Goal: Task Accomplishment & Management: Manage account settings

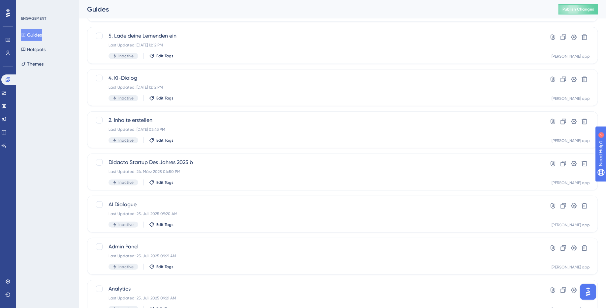
scroll to position [203, 0]
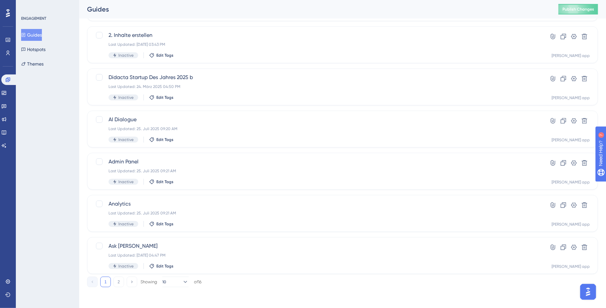
click at [111, 283] on div "1 2 Showing 10 of 16" at bounding box center [144, 282] width 114 height 11
click at [118, 283] on button "2" at bounding box center [118, 282] width 11 height 11
click at [198, 124] on div "1. Kurs erstellen Last Updated: 12. Aug. 2025 05:36 PM Inactive Edit Tags" at bounding box center [315, 128] width 415 height 27
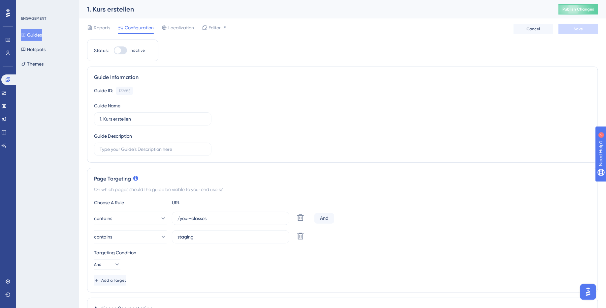
click at [122, 50] on div at bounding box center [120, 50] width 13 height 8
click at [114, 50] on input "Inactive" at bounding box center [113, 50] width 0 height 0
checkbox input "true"
click at [581, 27] on span "Save" at bounding box center [577, 28] width 9 height 5
click at [581, 6] on button "Publish Changes" at bounding box center [578, 9] width 40 height 11
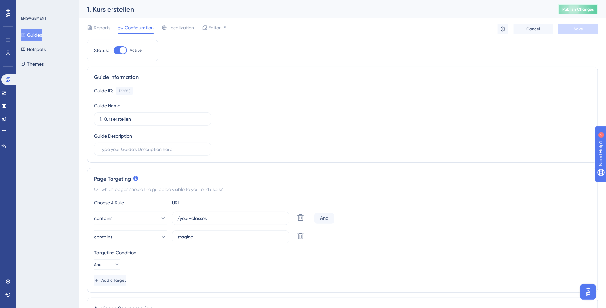
click at [578, 7] on span "Publish Changes" at bounding box center [578, 9] width 32 height 5
click at [582, 5] on button "Publish Changes" at bounding box center [578, 9] width 40 height 11
click at [206, 31] on div at bounding box center [204, 28] width 5 height 8
click at [577, 11] on span "Publish Changes" at bounding box center [578, 9] width 32 height 5
click at [216, 26] on span "Editor" at bounding box center [214, 28] width 12 height 8
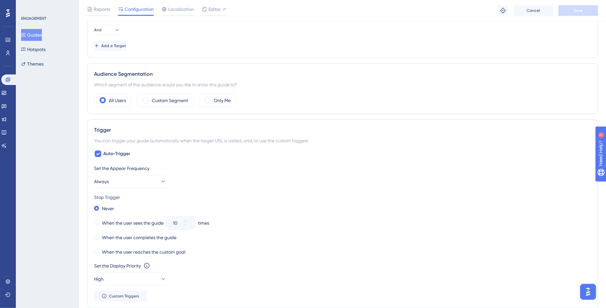
scroll to position [258, 0]
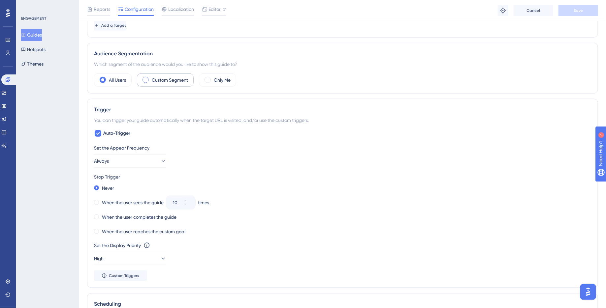
click at [158, 83] on div "Custom Segment" at bounding box center [165, 80] width 57 height 13
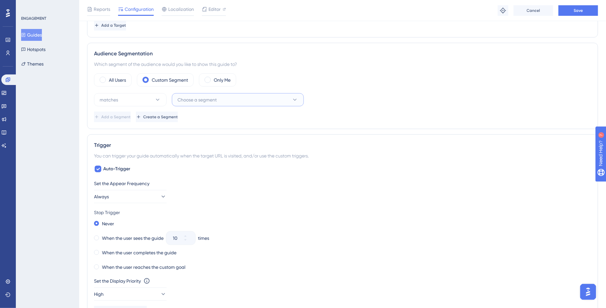
click at [251, 99] on button "Choose a segment" at bounding box center [238, 99] width 132 height 13
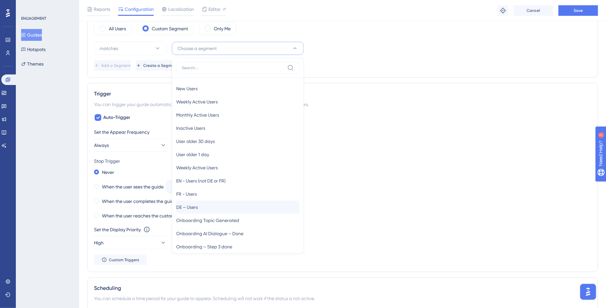
scroll to position [47, 0]
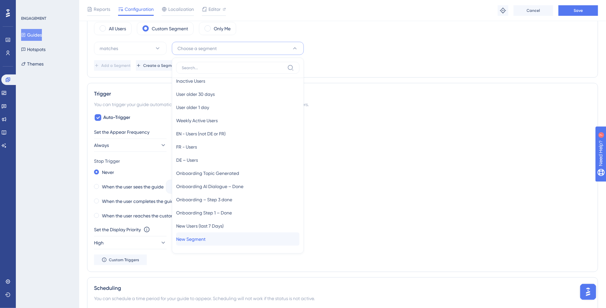
click at [223, 237] on div "New Segment New Segment" at bounding box center [237, 239] width 123 height 13
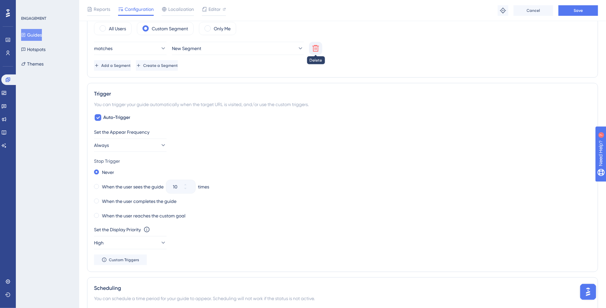
click at [318, 46] on icon at bounding box center [316, 49] width 8 height 8
click at [178, 65] on span "Create a Segment" at bounding box center [161, 65] width 35 height 5
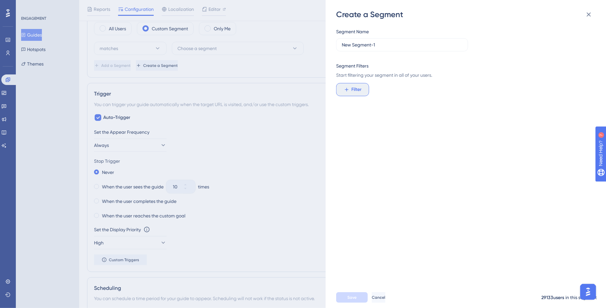
click at [363, 88] on button "Filter" at bounding box center [352, 89] width 33 height 13
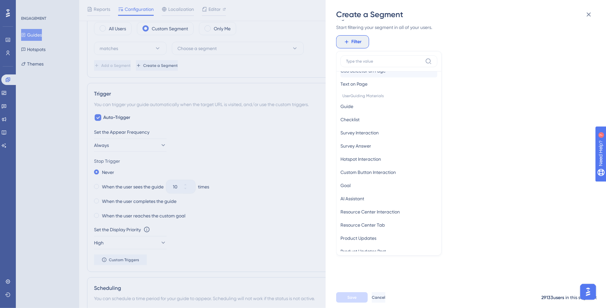
scroll to position [0, 0]
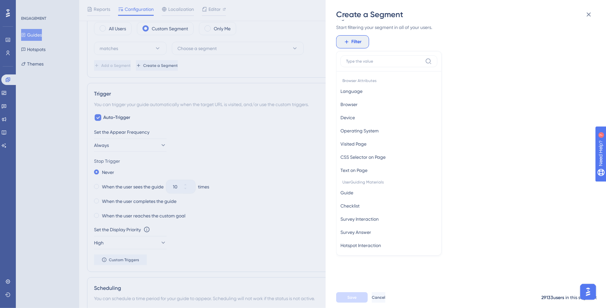
click at [241, 176] on div "Create a Segment Segment Name New Segment-1 Segment Filters Start filtering you…" at bounding box center [303, 154] width 606 height 308
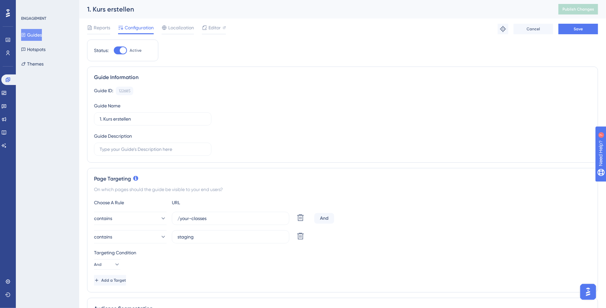
click at [123, 49] on div at bounding box center [123, 50] width 7 height 7
click at [114, 50] on input "Active" at bounding box center [113, 50] width 0 height 0
checkbox input "false"
click at [585, 28] on button "Save" at bounding box center [578, 29] width 40 height 11
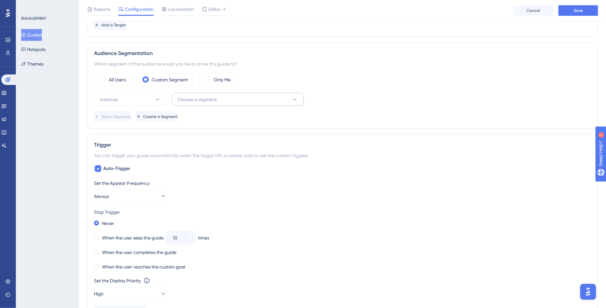
scroll to position [248, 0]
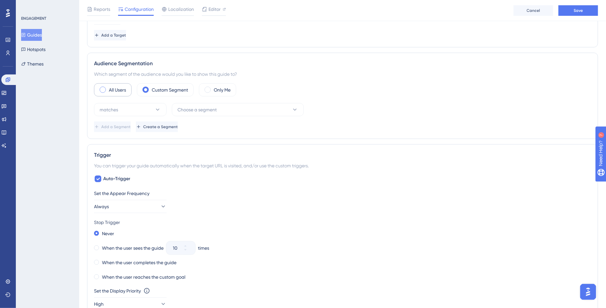
click at [105, 92] on div "All Users" at bounding box center [113, 89] width 38 height 13
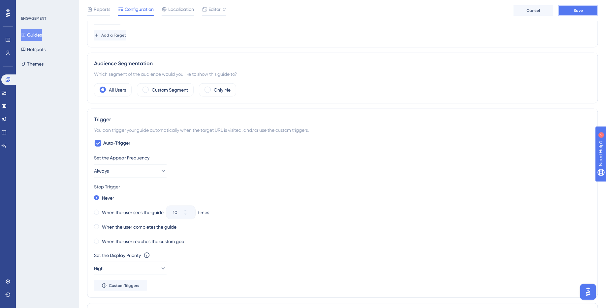
click at [577, 14] on button "Save" at bounding box center [578, 10] width 40 height 11
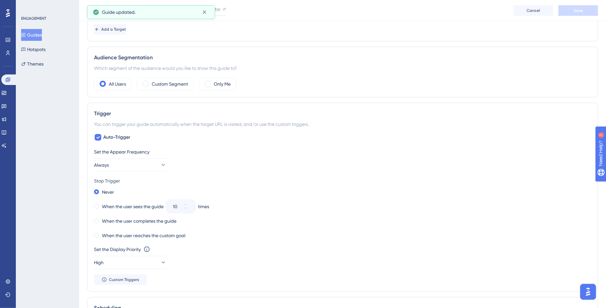
scroll to position [246, 0]
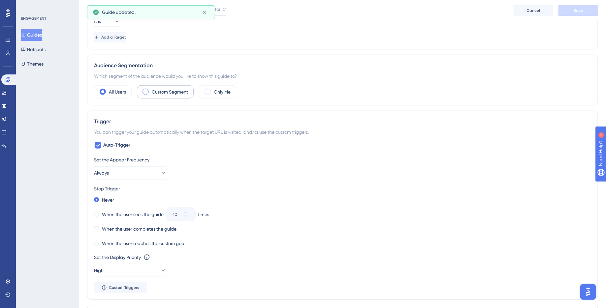
click at [146, 92] on span at bounding box center [145, 92] width 6 height 6
click at [151, 90] on input "radio" at bounding box center [151, 90] width 0 height 0
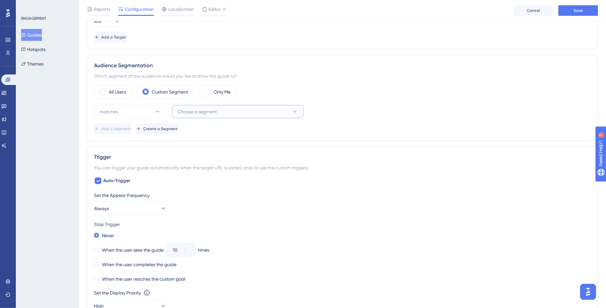
click at [241, 112] on button "Choose a segment" at bounding box center [238, 111] width 132 height 13
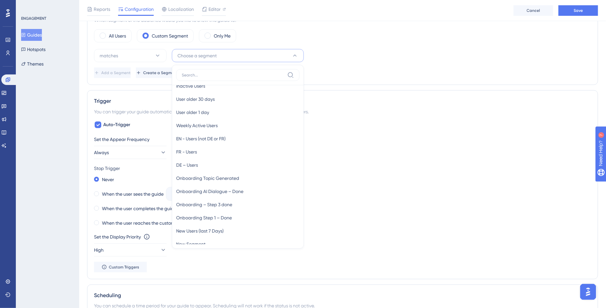
scroll to position [59, 0]
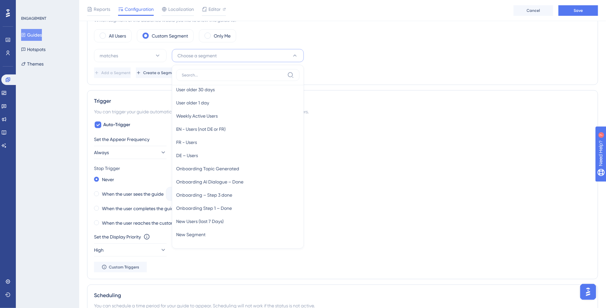
click at [374, 56] on div "matches Choose a segment New Users New Users Weekly Active Users Weekly Active …" at bounding box center [342, 55] width 497 height 13
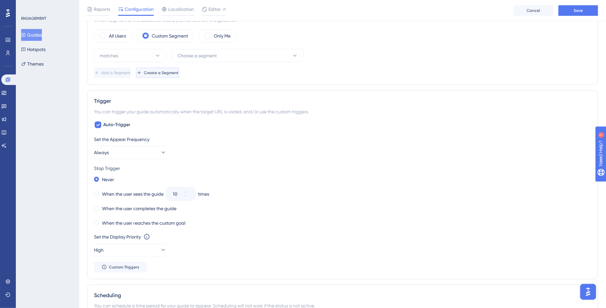
click at [179, 73] on button "Create a Segment" at bounding box center [157, 73] width 43 height 11
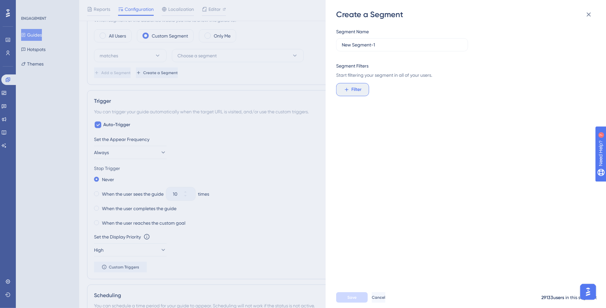
click at [354, 89] on span "Filter" at bounding box center [356, 90] width 10 height 8
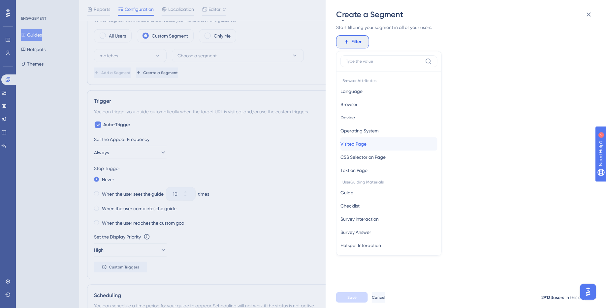
click at [376, 148] on button "Visited Page Visited Page" at bounding box center [388, 143] width 97 height 13
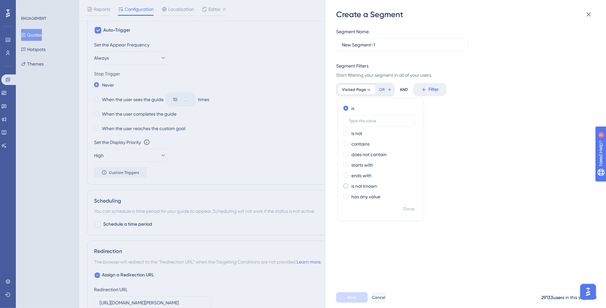
scroll to position [398, 0]
click at [381, 46] on input "New Segment-1" at bounding box center [402, 44] width 121 height 7
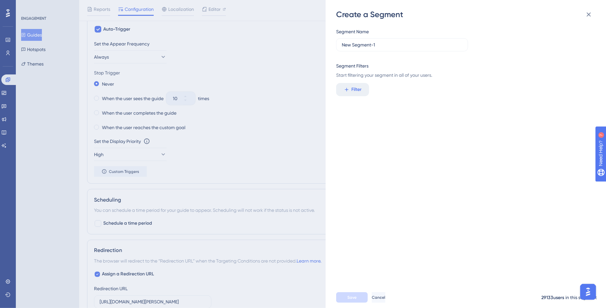
click at [359, 81] on div "Segment Name New Segment-1 Segment Filters Start filtering your segment in all …" at bounding box center [469, 153] width 266 height 267
click at [359, 86] on span "Filter" at bounding box center [356, 90] width 10 height 8
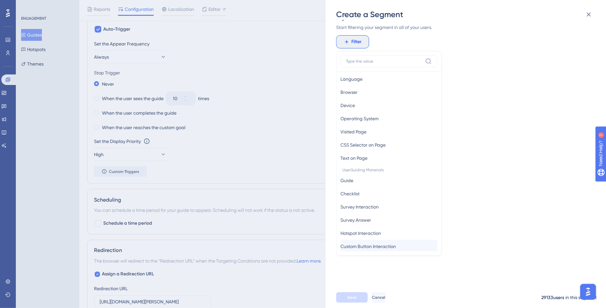
scroll to position [0, 0]
click at [297, 89] on div "Create a Segment Segment Name New Segment-1 Segment Filters Start filtering you…" at bounding box center [303, 154] width 606 height 308
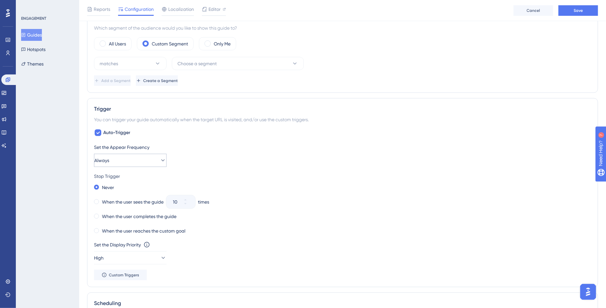
scroll to position [294, 0]
click at [99, 132] on icon at bounding box center [98, 133] width 4 height 3
checkbox input "false"
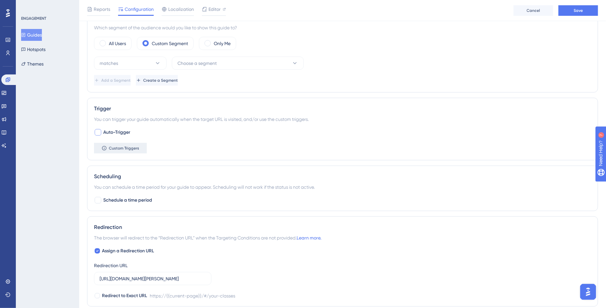
click at [111, 147] on span "Custom Triggers" at bounding box center [124, 148] width 30 height 5
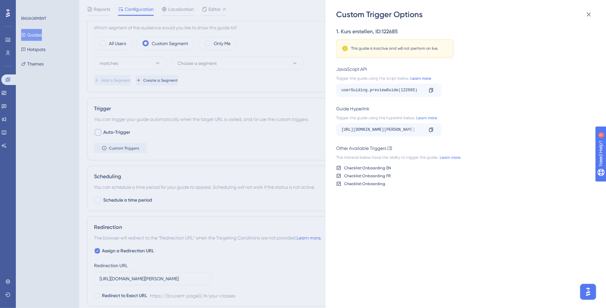
click at [425, 79] on link "Learn more" at bounding box center [420, 78] width 22 height 5
